Goal: Task Accomplishment & Management: Complete application form

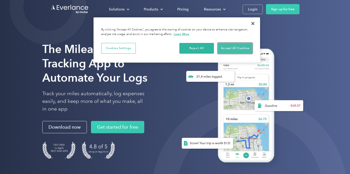
click at [240, 47] on button "Accept All Cookies" at bounding box center [235, 48] width 35 height 11
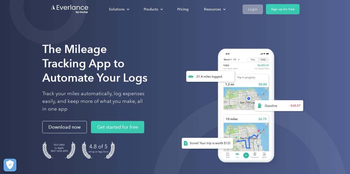
click at [248, 7] on div "Login" at bounding box center [252, 9] width 9 height 6
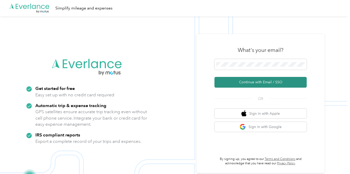
click at [239, 82] on button "Continue with Email / SSO" at bounding box center [260, 82] width 92 height 11
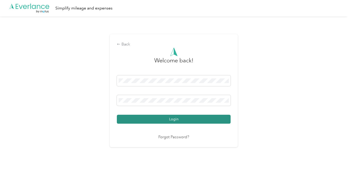
click at [218, 119] on button "Login" at bounding box center [174, 119] width 114 height 9
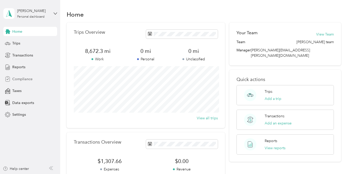
click at [26, 78] on span "Compliance" at bounding box center [22, 79] width 20 height 5
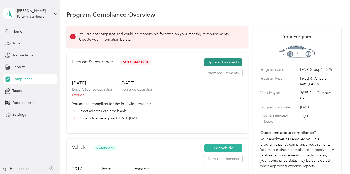
click at [214, 63] on button "Update documents" at bounding box center [223, 62] width 38 height 8
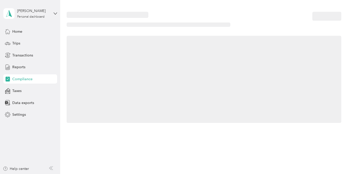
click at [214, 63] on div at bounding box center [204, 79] width 274 height 87
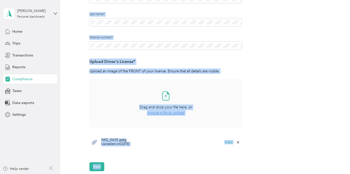
scroll to position [95, 0]
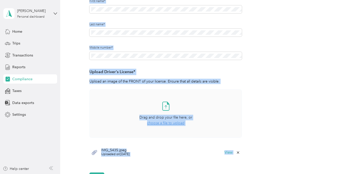
click at [159, 124] on span "choose a file to upload" at bounding box center [165, 123] width 37 height 4
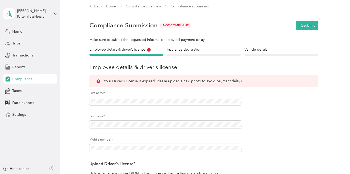
scroll to position [0, 0]
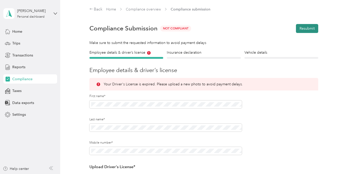
click at [307, 26] on button "Resubmit" at bounding box center [307, 28] width 22 height 9
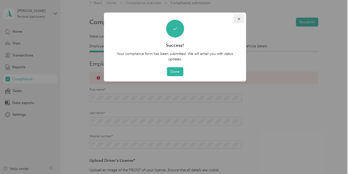
click at [239, 18] on icon "button" at bounding box center [239, 19] width 4 height 4
